Goal: Browse casually: Explore the website without a specific task or goal

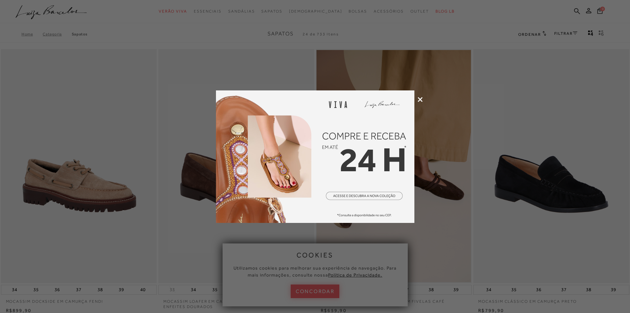
click at [419, 99] on icon at bounding box center [420, 99] width 5 height 5
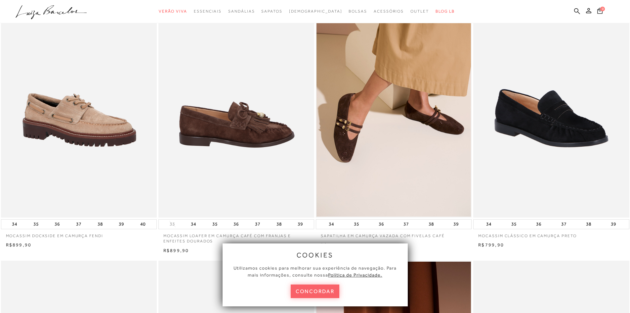
scroll to position [66, 0]
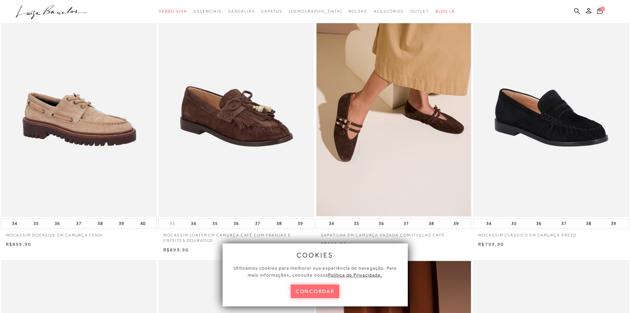
click at [310, 290] on button "concordar" at bounding box center [315, 291] width 49 height 14
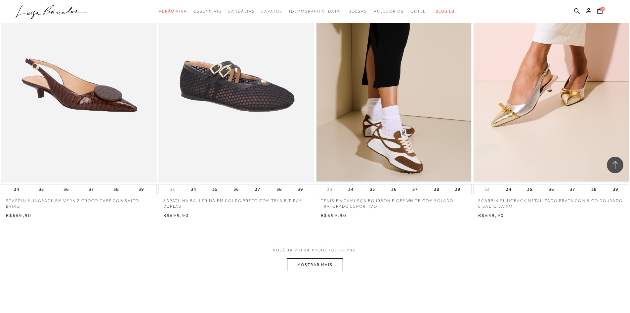
scroll to position [1555, 0]
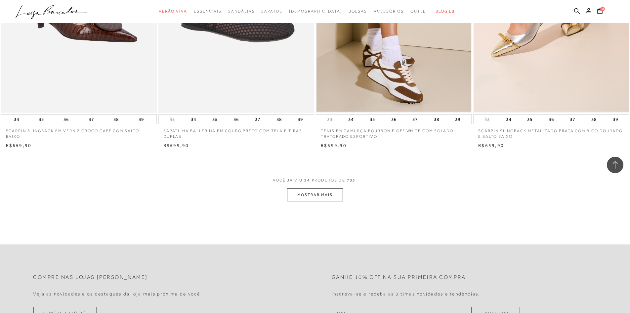
click at [302, 198] on button "MOSTRAR MAIS" at bounding box center [315, 194] width 56 height 13
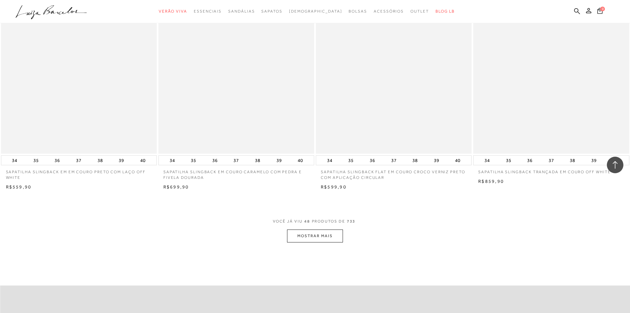
scroll to position [3177, 0]
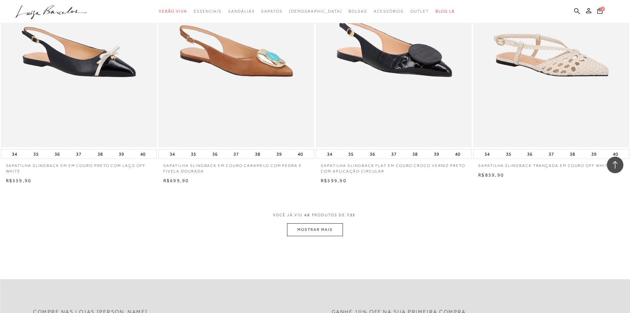
click at [297, 228] on button "MOSTRAR MAIS" at bounding box center [315, 229] width 56 height 13
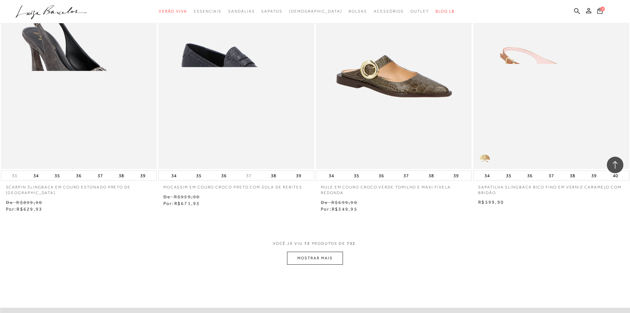
scroll to position [4831, 0]
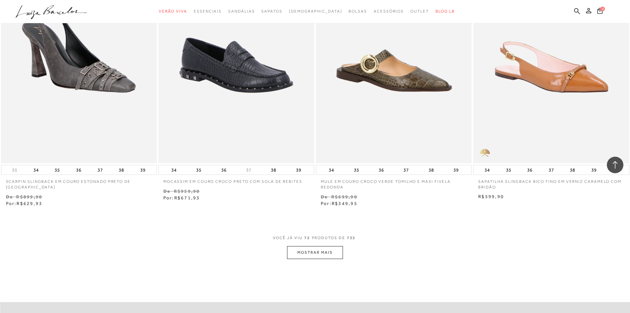
click at [300, 250] on button "MOSTRAR MAIS" at bounding box center [315, 252] width 56 height 13
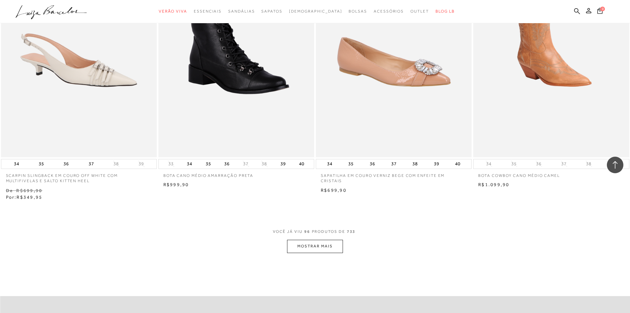
scroll to position [6519, 0]
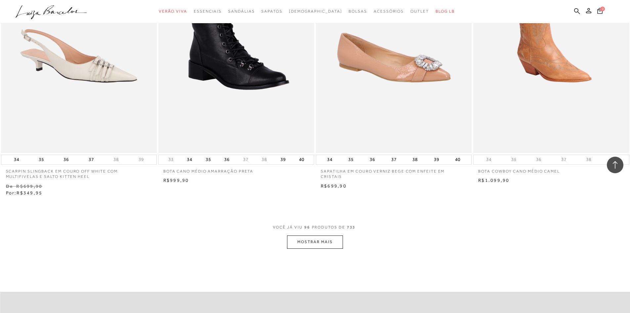
click at [296, 239] on button "MOSTRAR MAIS" at bounding box center [315, 241] width 56 height 13
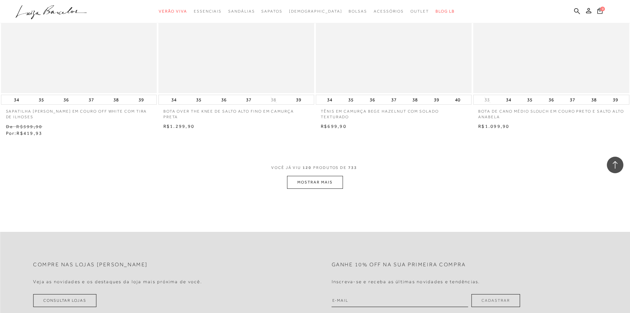
scroll to position [8272, 0]
click at [315, 185] on button "MOSTRAR MAIS" at bounding box center [315, 180] width 56 height 13
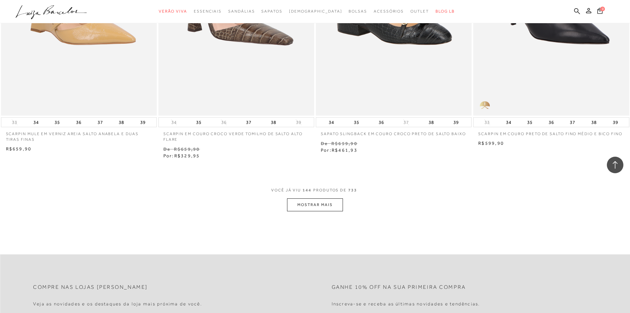
scroll to position [9960, 0]
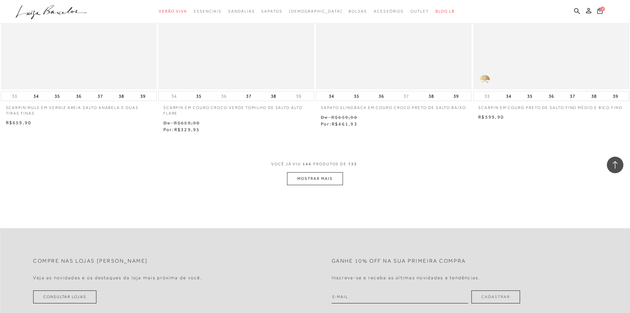
click at [311, 183] on button "MOSTRAR MAIS" at bounding box center [315, 178] width 56 height 13
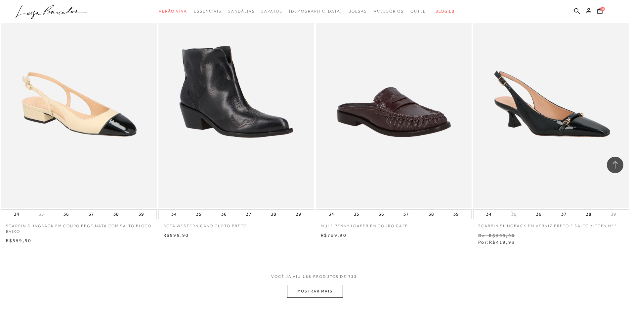
scroll to position [11614, 0]
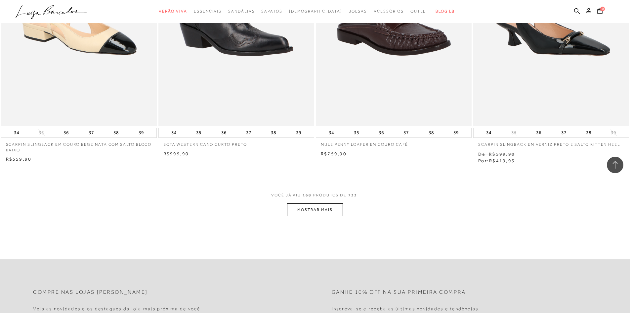
click at [311, 212] on button "MOSTRAR MAIS" at bounding box center [315, 209] width 56 height 13
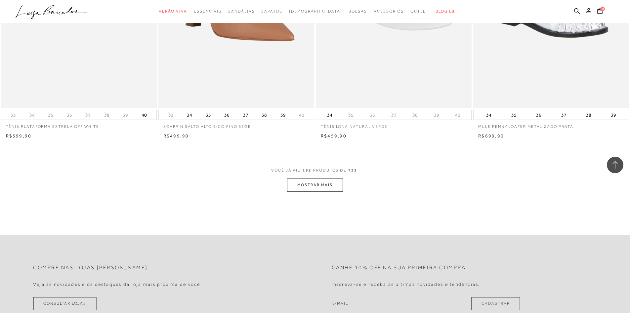
scroll to position [13335, 0]
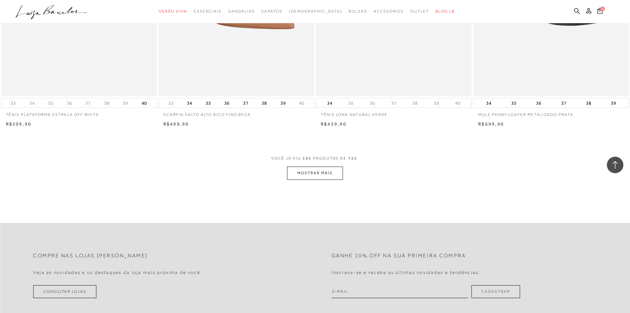
click at [305, 176] on button "MOSTRAR MAIS" at bounding box center [315, 172] width 56 height 13
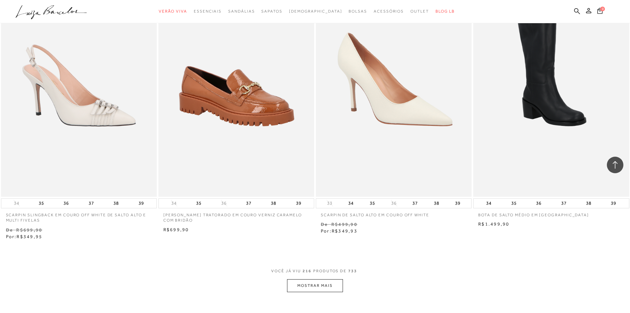
scroll to position [14989, 0]
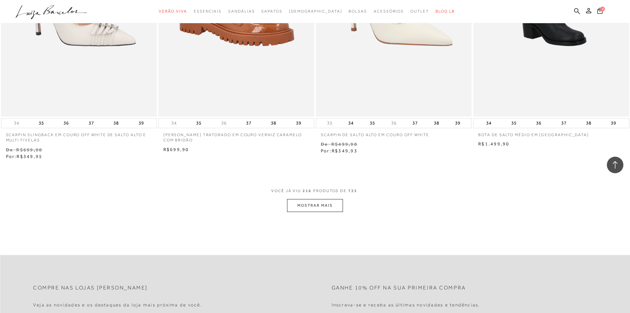
click at [300, 203] on button "MOSTRAR MAIS" at bounding box center [315, 205] width 56 height 13
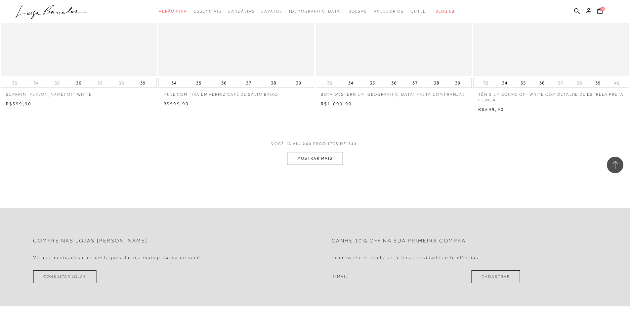
scroll to position [16743, 0]
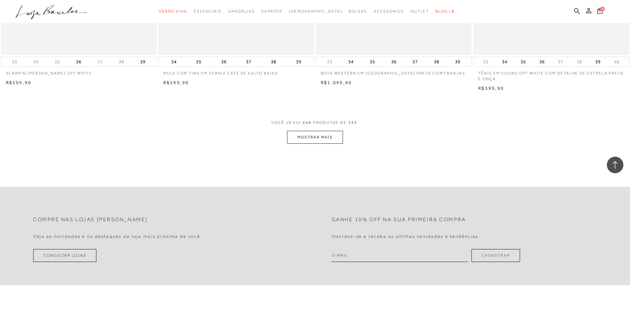
click at [321, 139] on button "MOSTRAR MAIS" at bounding box center [315, 137] width 56 height 13
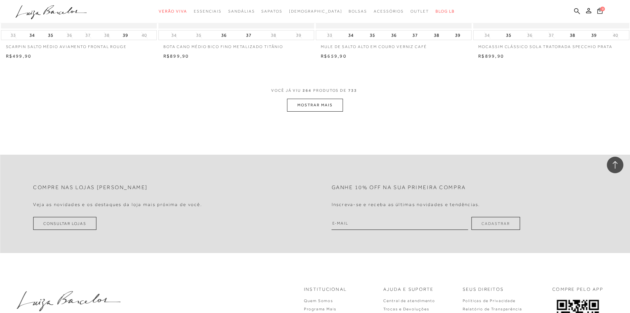
scroll to position [18464, 0]
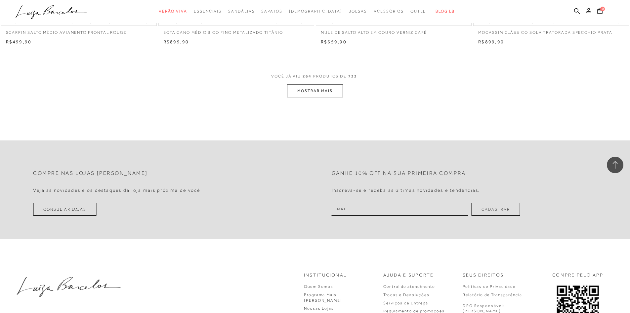
click at [318, 87] on button "MOSTRAR MAIS" at bounding box center [315, 90] width 56 height 13
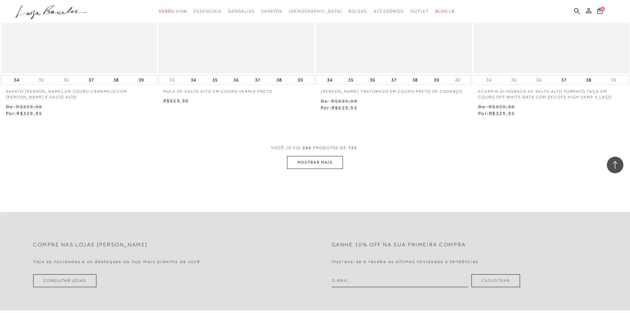
scroll to position [20118, 0]
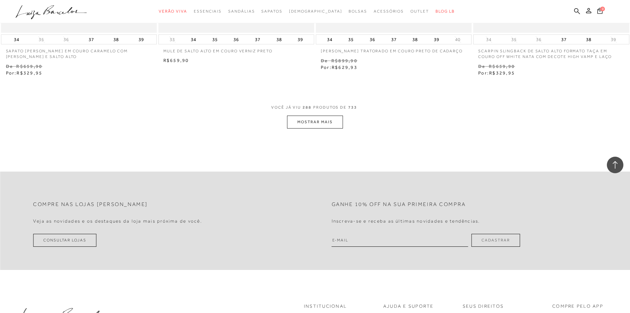
click at [299, 121] on button "MOSTRAR MAIS" at bounding box center [315, 121] width 56 height 13
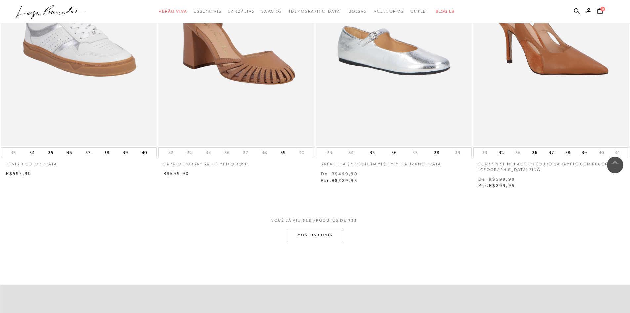
scroll to position [21707, 0]
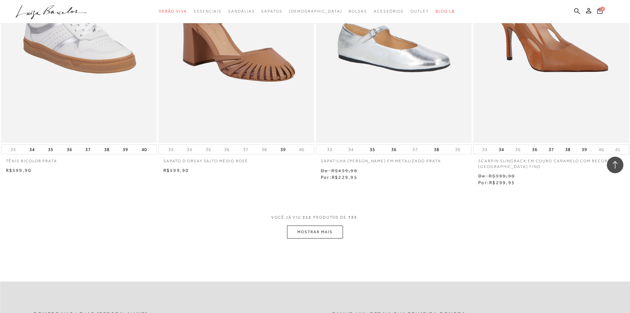
click at [318, 234] on button "MOSTRAR MAIS" at bounding box center [315, 231] width 56 height 13
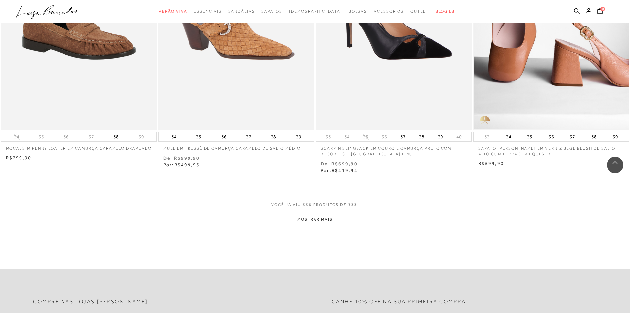
scroll to position [23427, 0]
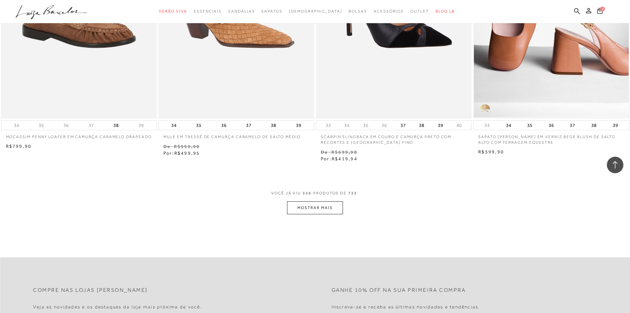
click at [325, 203] on button "MOSTRAR MAIS" at bounding box center [315, 207] width 56 height 13
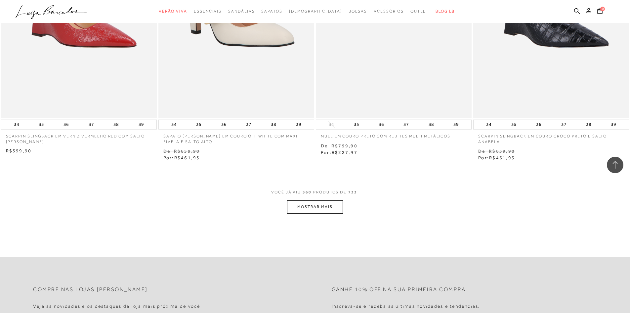
scroll to position [25115, 0]
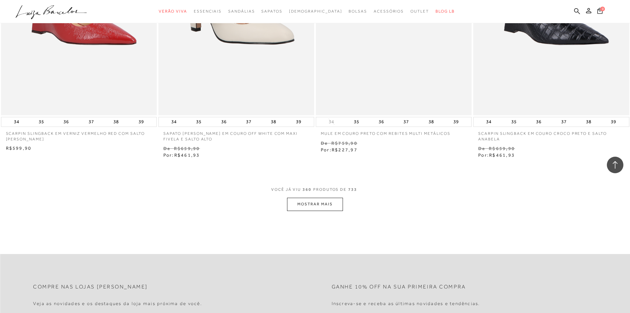
click at [321, 200] on button "MOSTRAR MAIS" at bounding box center [315, 204] width 56 height 13
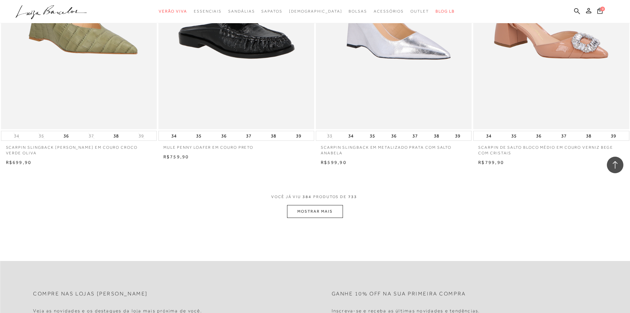
scroll to position [26868, 0]
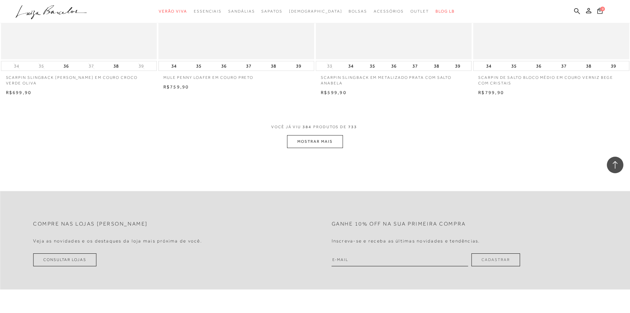
click at [315, 127] on span "VOCÊ JÁ VIU 384 PRODUTOS DE 733" at bounding box center [315, 129] width 88 height 12
click at [318, 135] on button "MOSTRAR MAIS" at bounding box center [315, 141] width 56 height 13
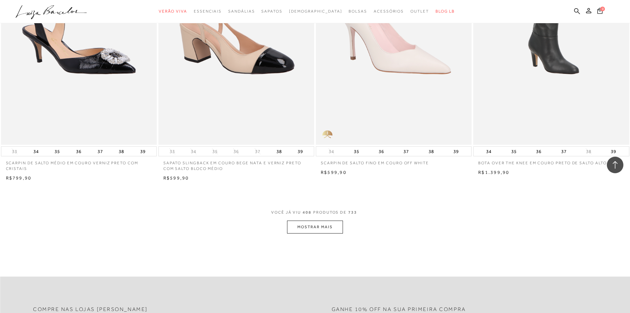
scroll to position [28490, 0]
